Goal: Find contact information: Find contact information

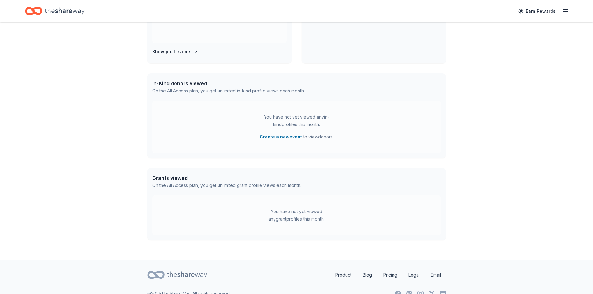
scroll to position [124, 0]
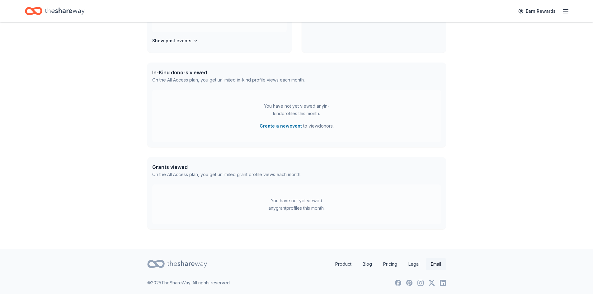
click at [436, 264] on link "Email" at bounding box center [436, 264] width 20 height 12
click at [568, 12] on icon "button" at bounding box center [565, 10] width 7 height 7
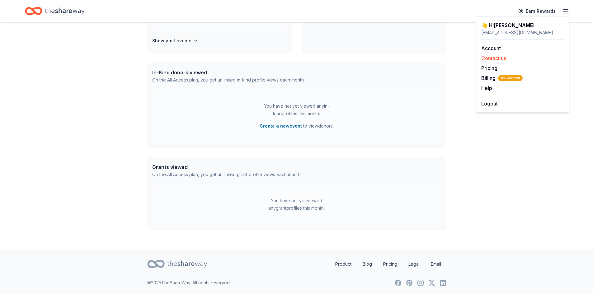
click at [501, 59] on button "Contact us" at bounding box center [493, 57] width 25 height 7
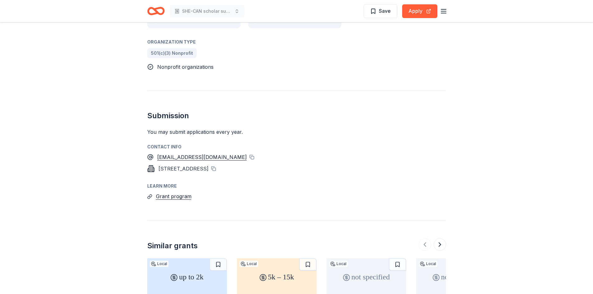
scroll to position [369, 0]
click at [177, 193] on button "Grant program" at bounding box center [173, 197] width 35 height 8
